Goal: Information Seeking & Learning: Learn about a topic

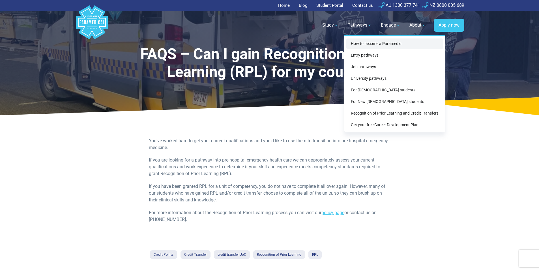
click at [373, 42] on link "How to become a Paramedic" at bounding box center [394, 43] width 97 height 10
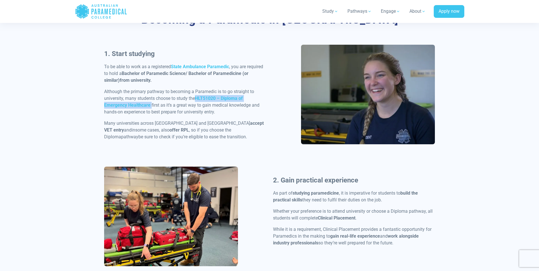
scroll to position [281, 0]
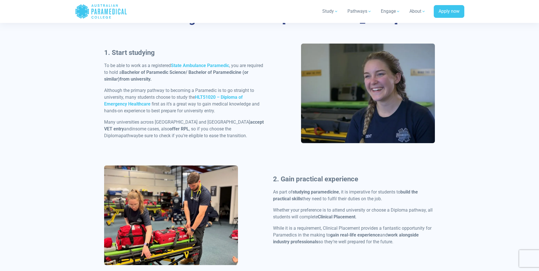
click at [262, 114] on div "1. Start studying To be able to work as a registered State Ambulance Paramedic …" at bounding box center [185, 96] width 169 height 96
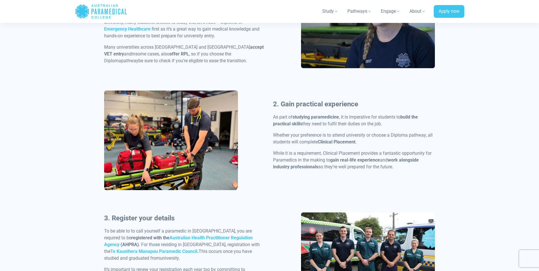
scroll to position [461, 0]
